Goal: Navigation & Orientation: Understand site structure

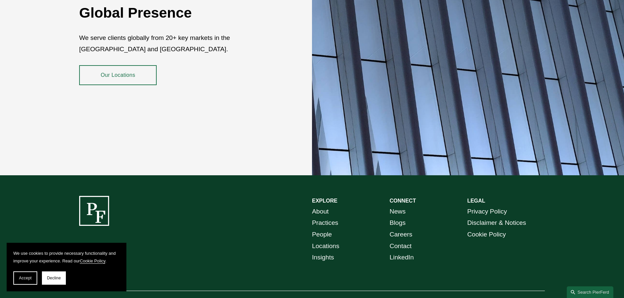
scroll to position [1216, 0]
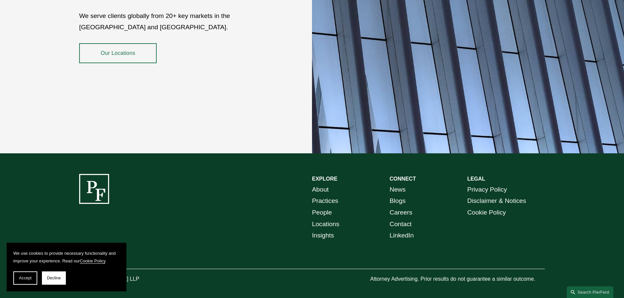
click at [402, 230] on link "LinkedIn" at bounding box center [402, 236] width 24 height 12
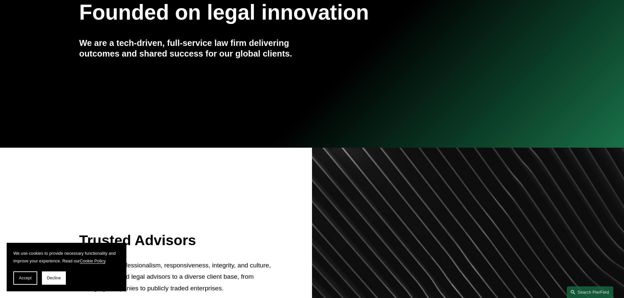
scroll to position [0, 0]
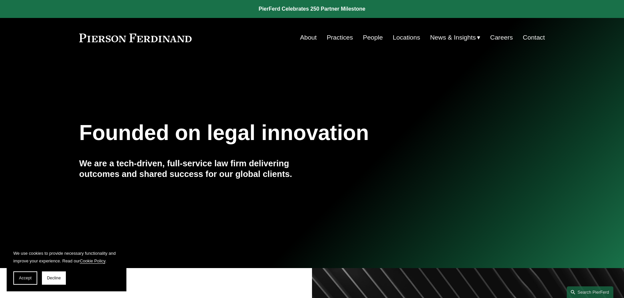
click at [306, 37] on link "About" at bounding box center [308, 37] width 17 height 13
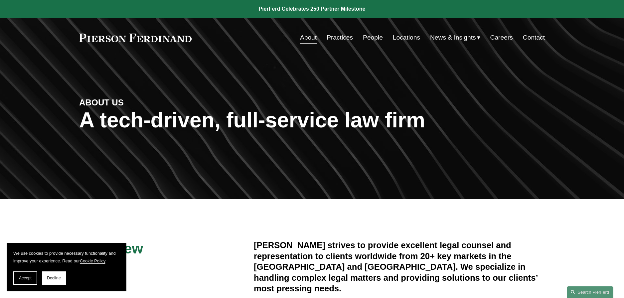
click at [343, 37] on link "Practices" at bounding box center [340, 37] width 26 height 13
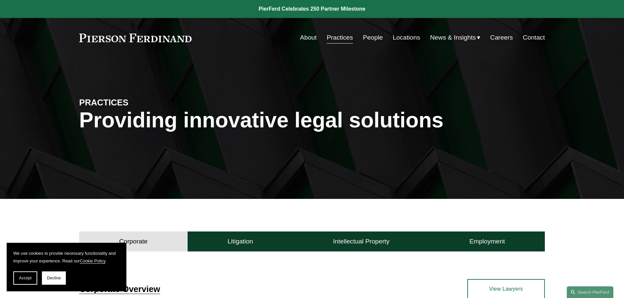
click at [375, 39] on link "People" at bounding box center [373, 37] width 20 height 13
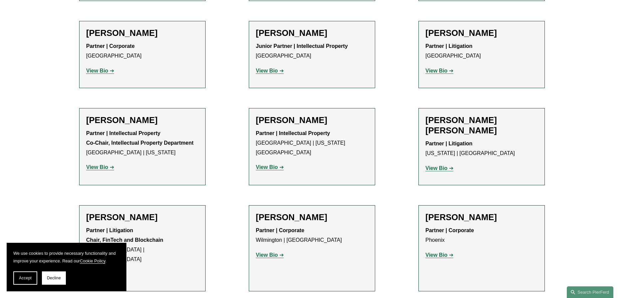
scroll to position [4400, 0]
